Goal: Task Accomplishment & Management: Use online tool/utility

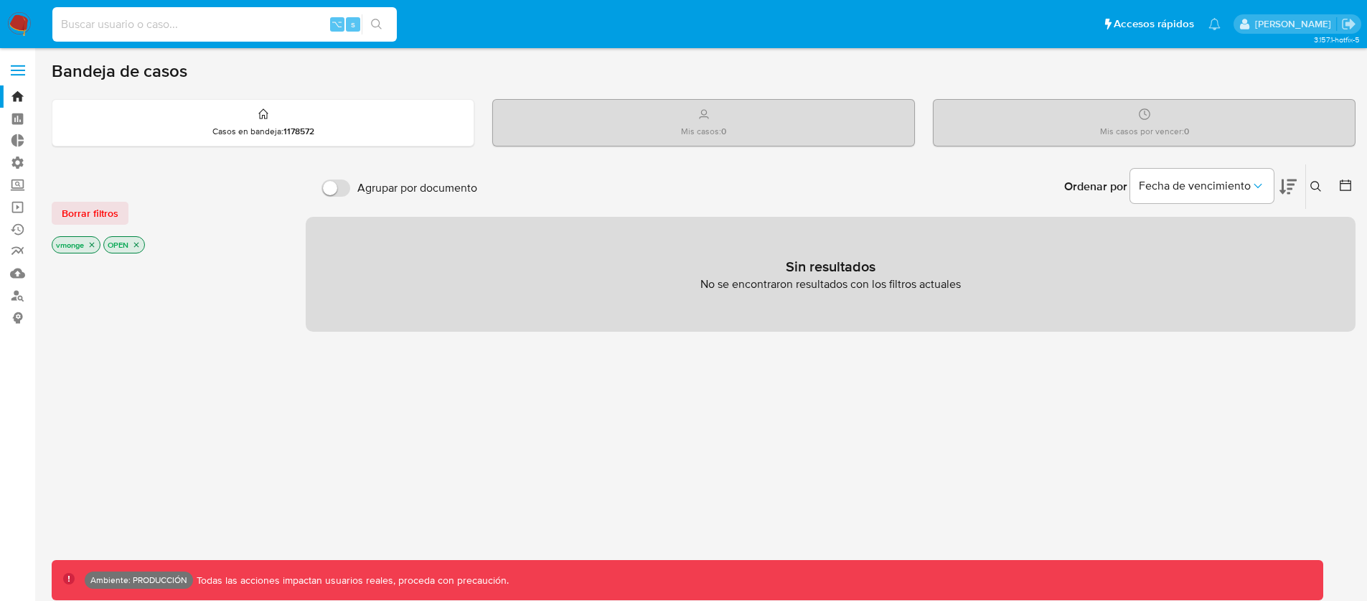
click at [242, 27] on input at bounding box center [224, 24] width 344 height 19
click at [170, 18] on input "valeria monge" at bounding box center [224, 24] width 344 height 19
click at [132, 26] on input "vale monge" at bounding box center [224, 24] width 344 height 19
click at [100, 25] on input "vale monge" at bounding box center [224, 24] width 344 height 19
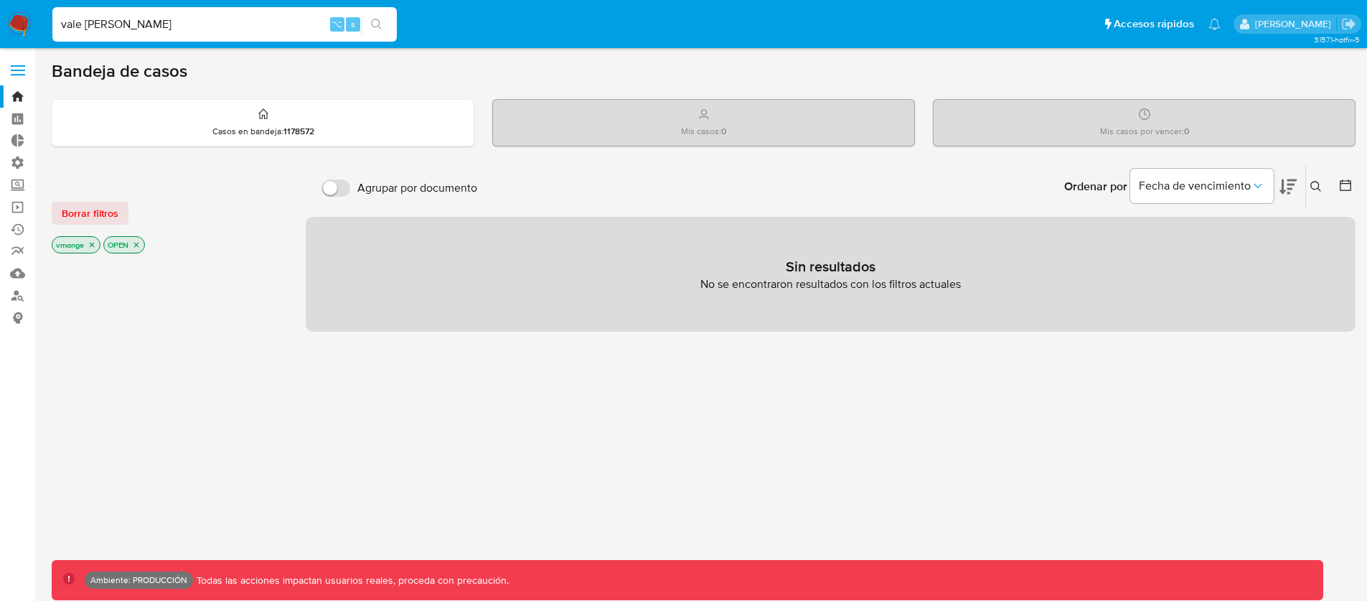
click at [100, 25] on input "vale monge" at bounding box center [224, 24] width 344 height 19
click at [287, 25] on input "vale monge" at bounding box center [224, 24] width 344 height 19
type input "v"
click at [155, 377] on div at bounding box center [167, 500] width 231 height 488
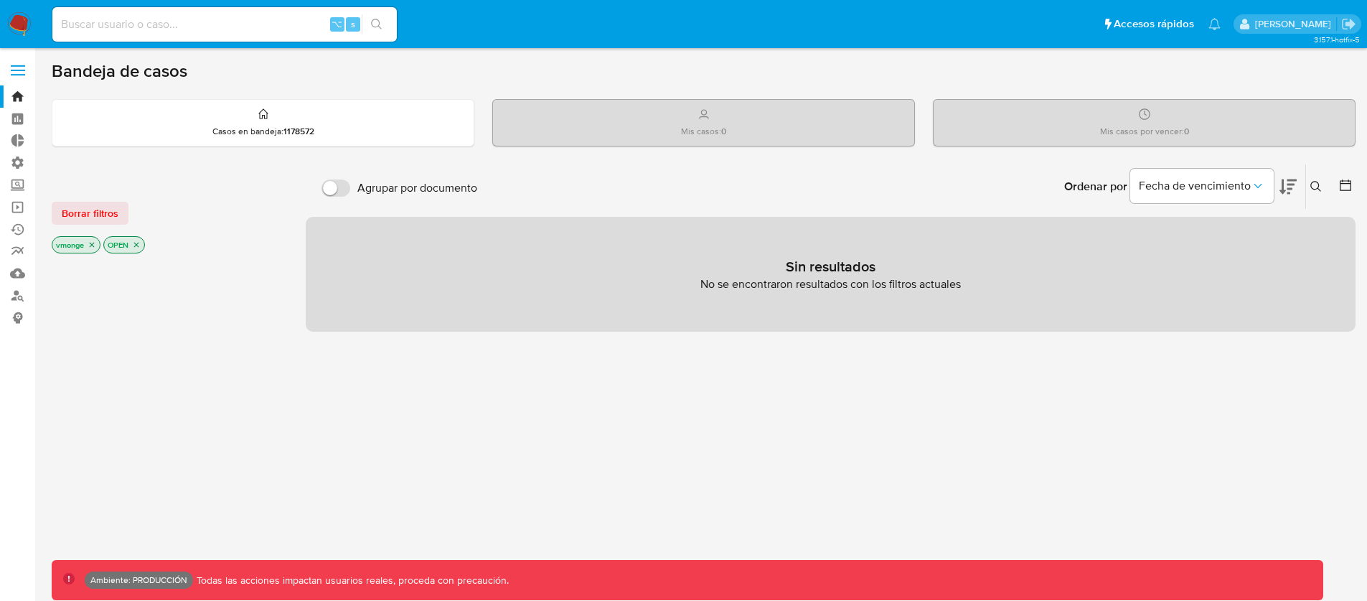
click at [184, 8] on div "⌥ s" at bounding box center [224, 24] width 344 height 34
click at [184, 22] on input at bounding box center [224, 24] width 344 height 19
click at [19, 95] on link "Bandeja" at bounding box center [85, 96] width 171 height 22
click at [13, 97] on link "Bandeja" at bounding box center [85, 96] width 171 height 22
click at [17, 293] on link "Buscador de personas" at bounding box center [85, 295] width 171 height 22
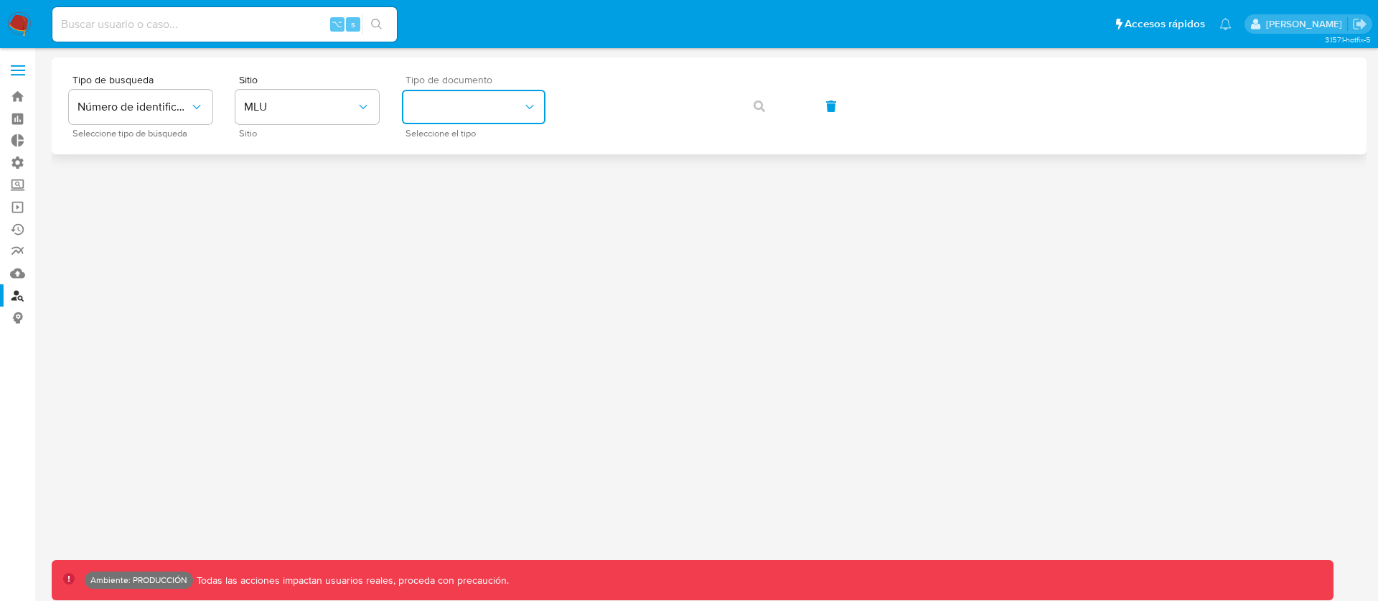
click at [448, 108] on button "identificationType" at bounding box center [474, 107] width 144 height 34
click at [323, 106] on span "MLU" at bounding box center [300, 107] width 112 height 14
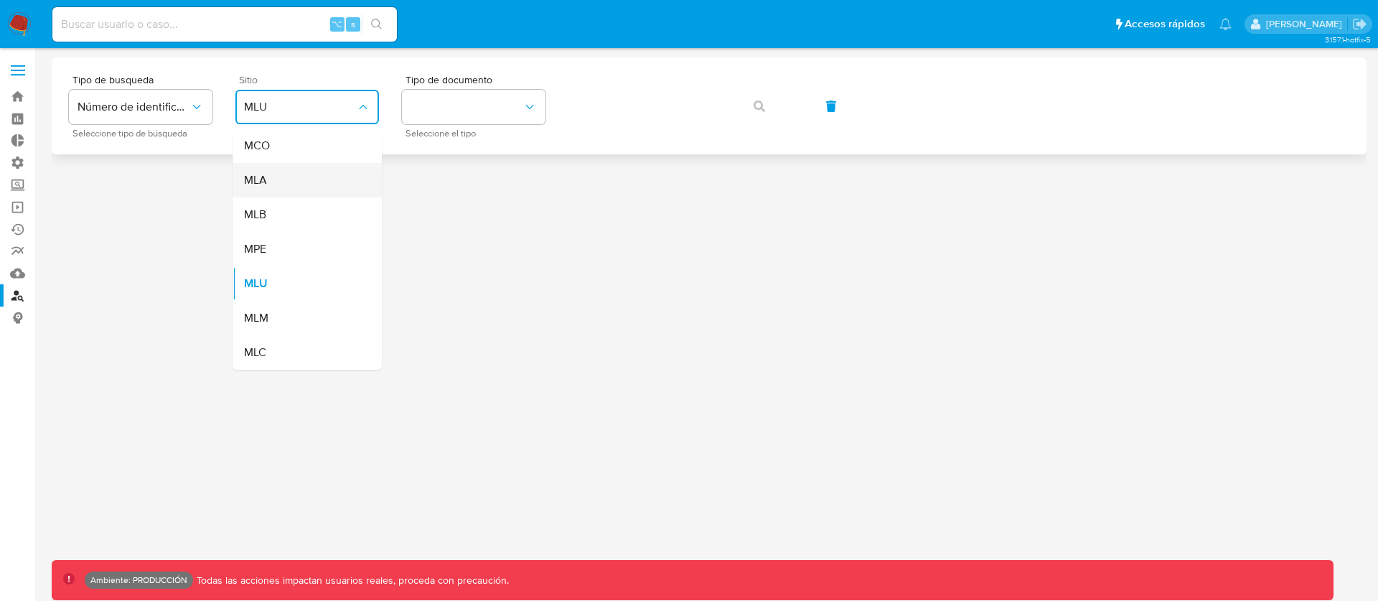
click at [290, 176] on div "MLA" at bounding box center [303, 180] width 118 height 34
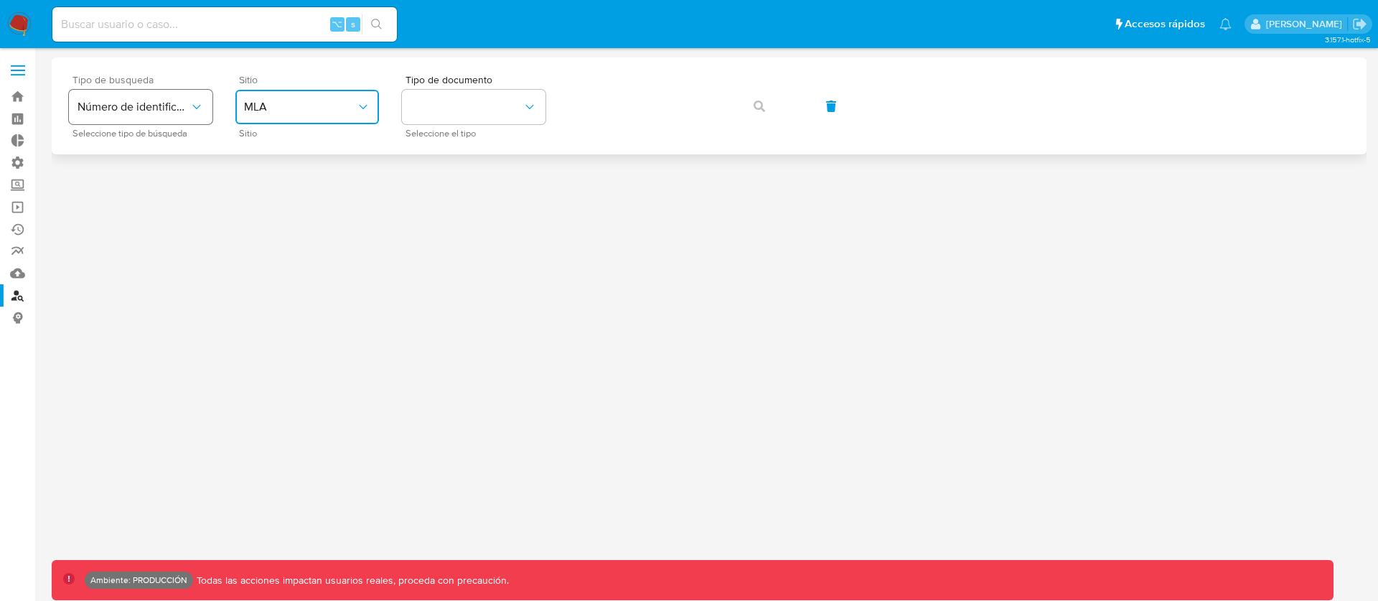
click at [200, 106] on icon "typeSearch" at bounding box center [196, 107] width 14 height 14
click at [159, 188] on div "User ID" at bounding box center [136, 194] width 118 height 34
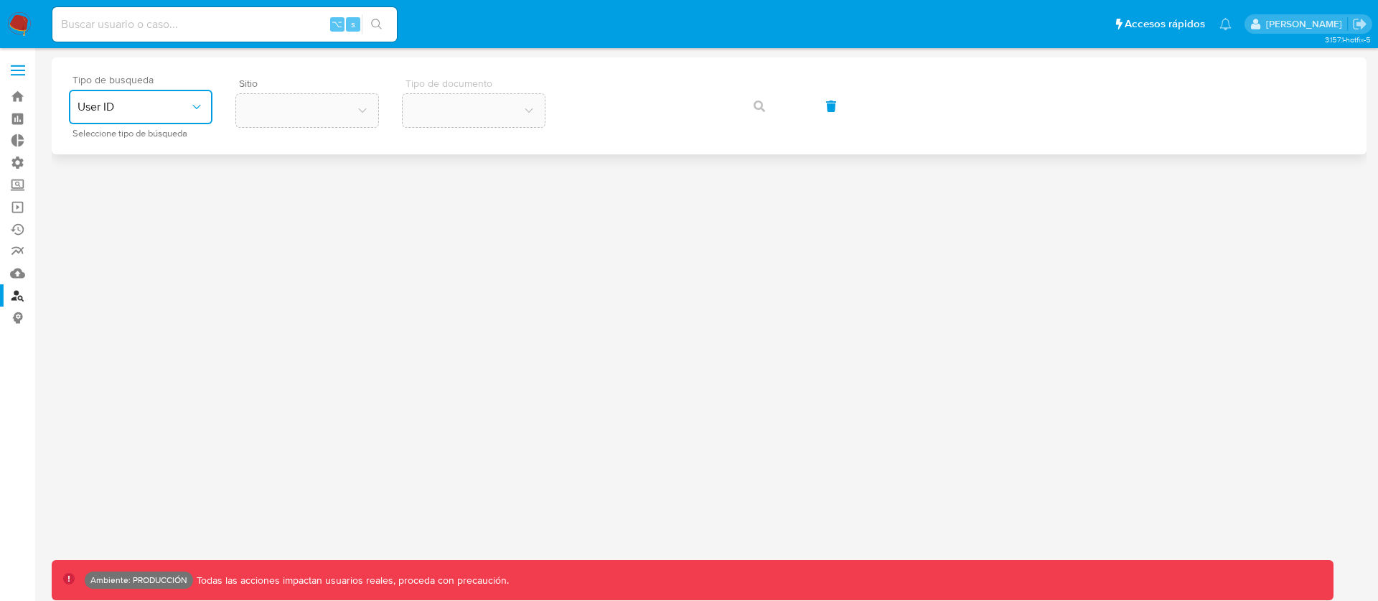
click at [158, 108] on span "User ID" at bounding box center [133, 107] width 112 height 14
click at [128, 150] on span "Número de identificación" at bounding box center [136, 152] width 118 height 29
click at [275, 105] on button "site_id" at bounding box center [307, 107] width 144 height 34
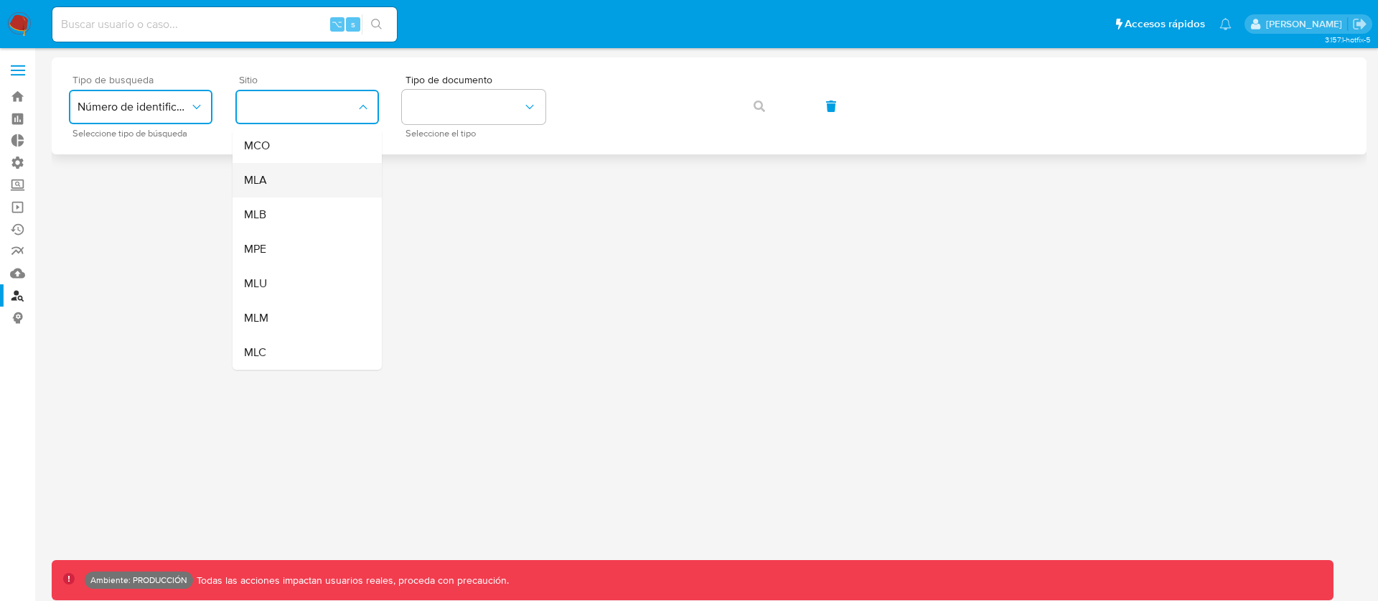
click at [273, 174] on div "MLA" at bounding box center [303, 180] width 118 height 34
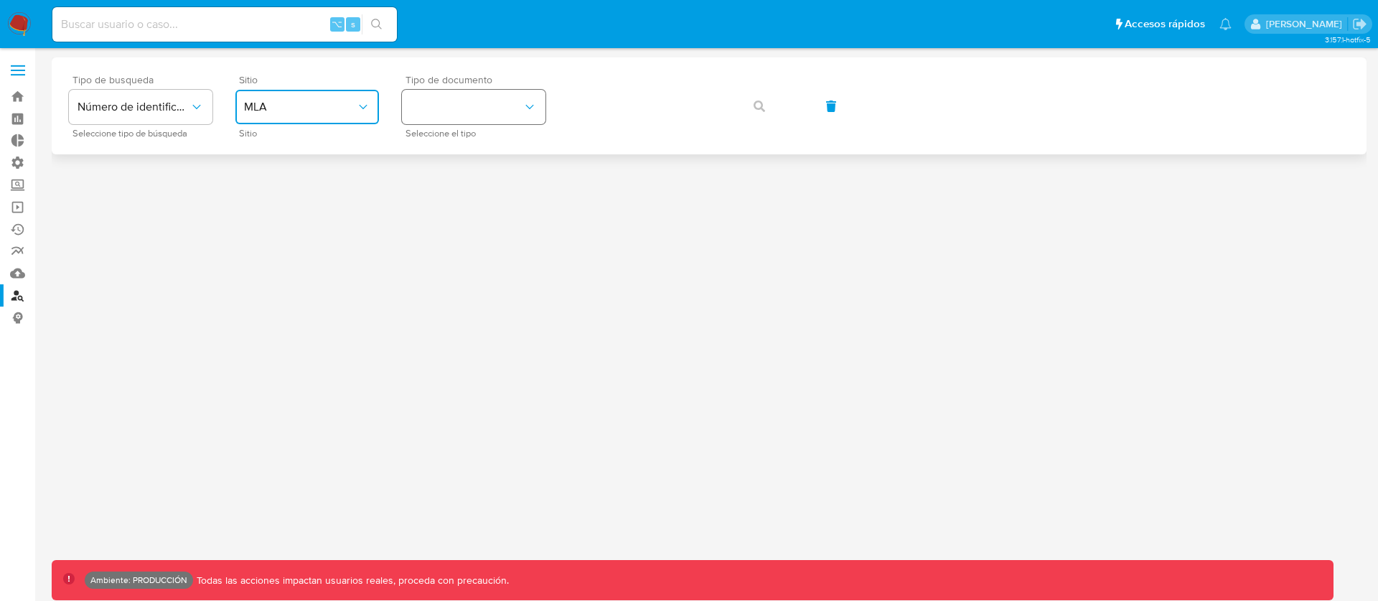
click at [440, 110] on button "identificationType" at bounding box center [474, 107] width 144 height 34
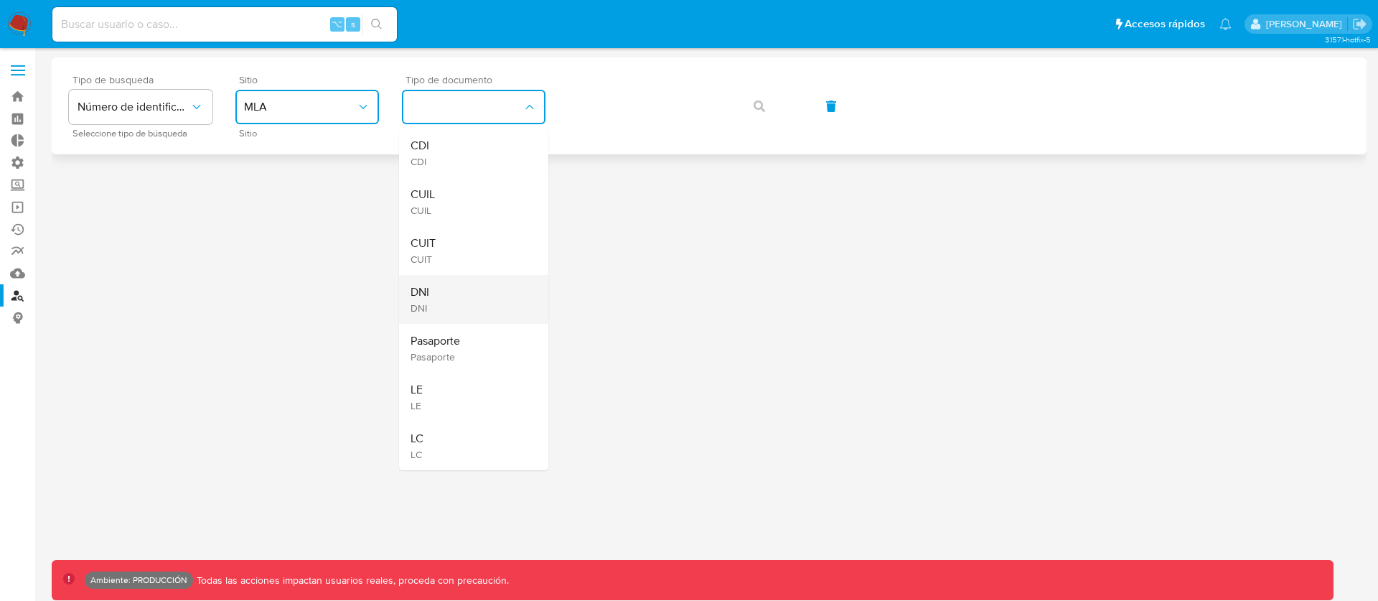
click at [443, 304] on div "DNI DNI" at bounding box center [469, 299] width 118 height 49
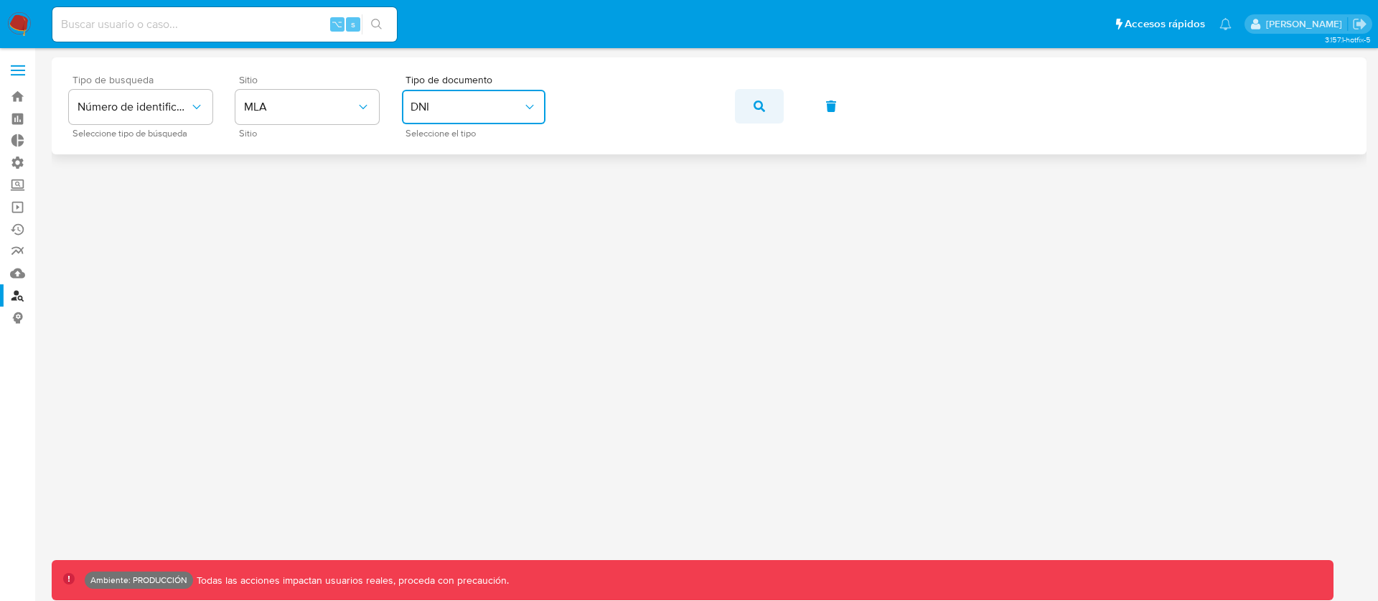
click at [764, 106] on icon "button" at bounding box center [758, 105] width 11 height 11
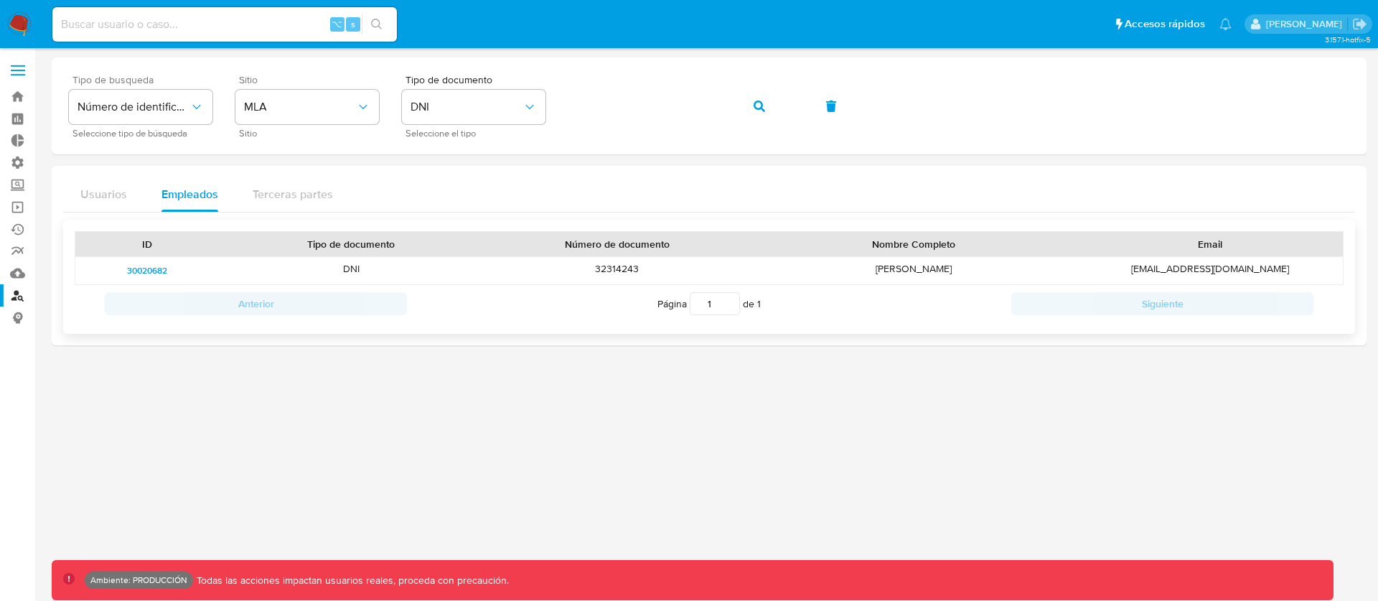
click at [160, 268] on span "30020682" at bounding box center [147, 270] width 40 height 17
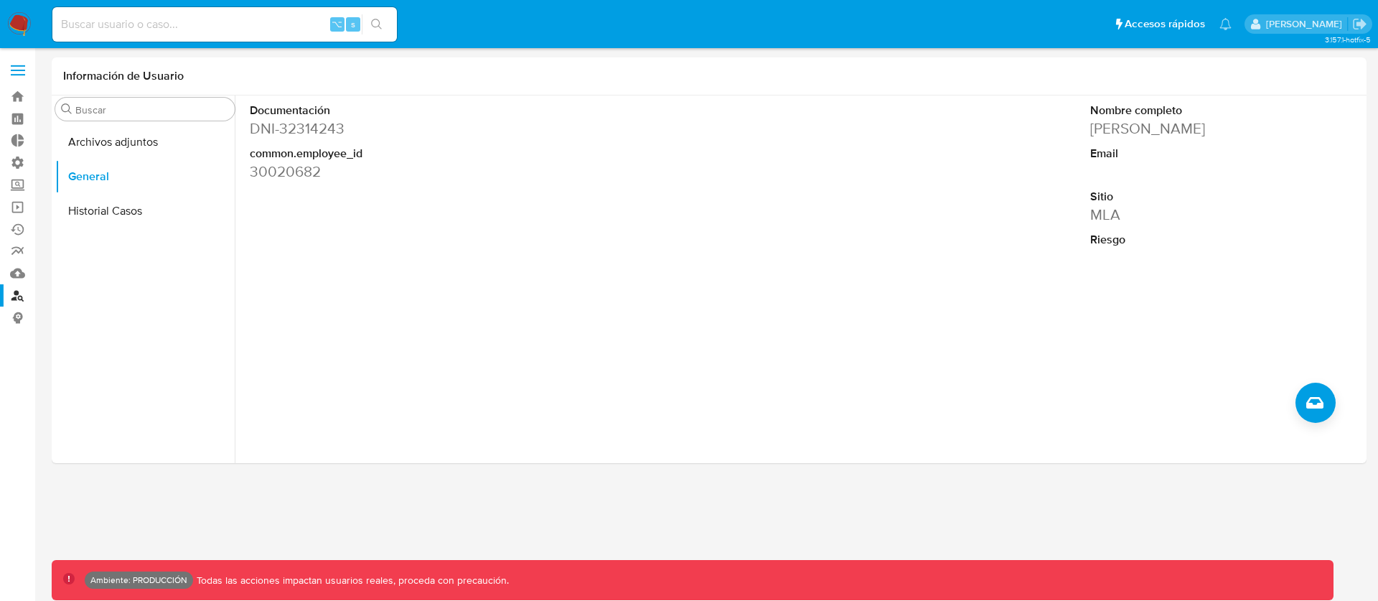
click at [111, 22] on input at bounding box center [224, 24] width 344 height 19
type input "person map"
click at [16, 91] on link "Bandeja" at bounding box center [85, 96] width 171 height 22
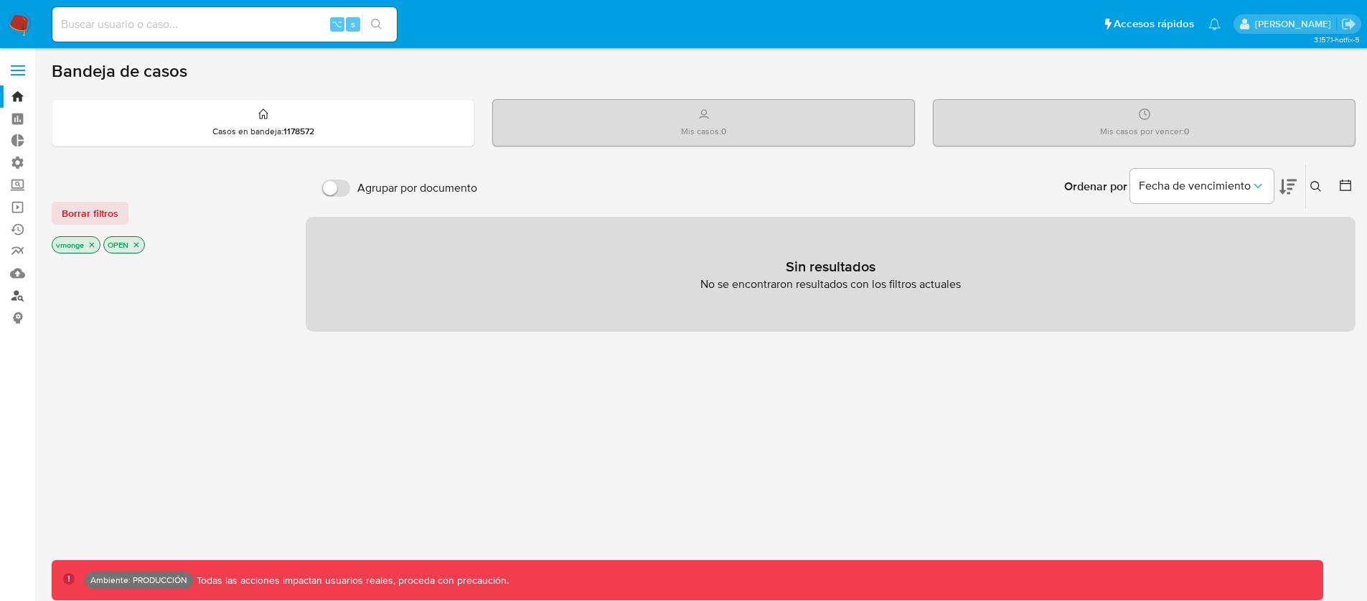
click at [14, 301] on link "Buscador de personas" at bounding box center [85, 295] width 171 height 22
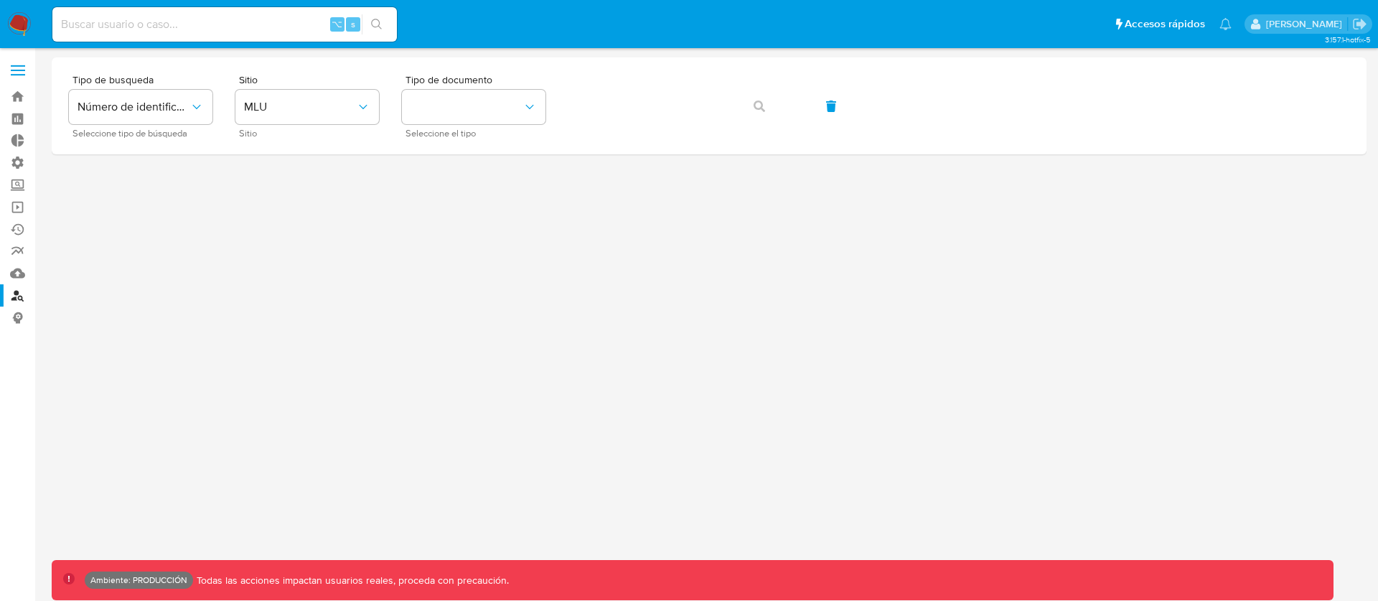
click at [18, 75] on span at bounding box center [18, 75] width 14 height 2
click at [0, 0] on input "checkbox" at bounding box center [0, 0] width 0 height 0
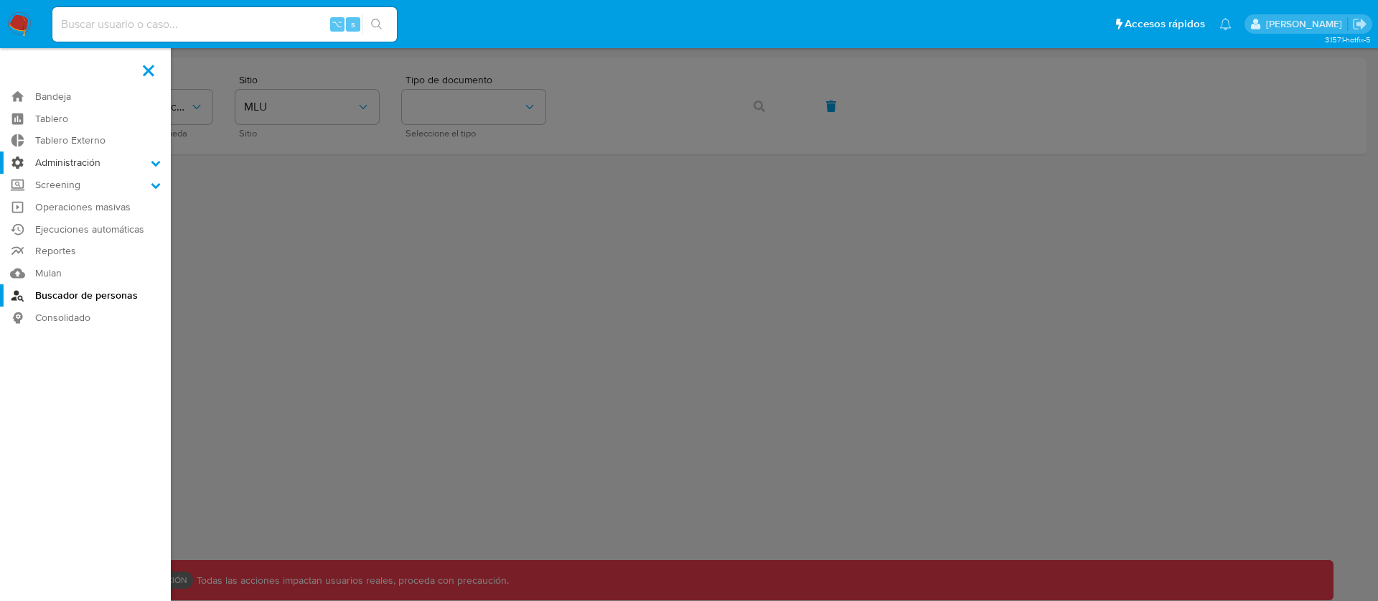
click at [152, 156] on label "Administración" at bounding box center [85, 162] width 171 height 22
click at [0, 0] on input "Administración" at bounding box center [0, 0] width 0 height 0
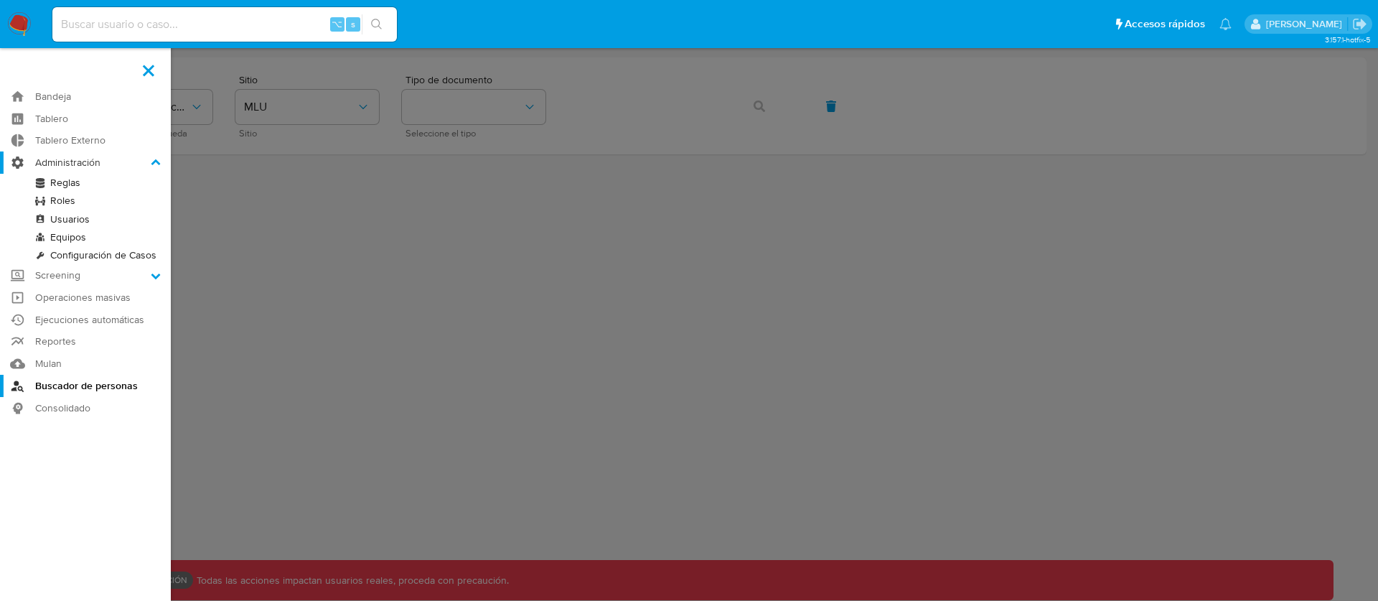
click at [152, 158] on icon at bounding box center [156, 163] width 10 height 10
click at [0, 0] on input "Administración" at bounding box center [0, 0] width 0 height 0
click at [149, 276] on label "Screening" at bounding box center [85, 275] width 171 height 22
click at [0, 0] on input "Screening" at bounding box center [0, 0] width 0 height 0
